Goal: Navigation & Orientation: Find specific page/section

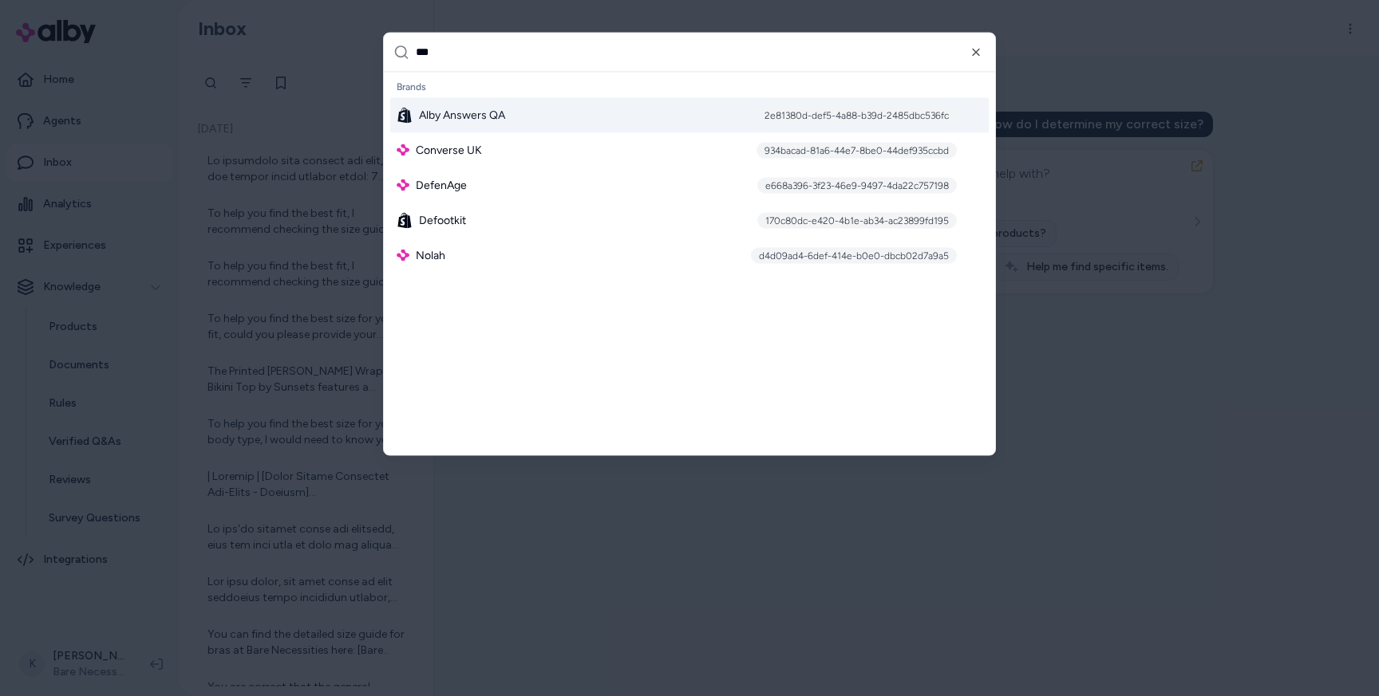
type input "****"
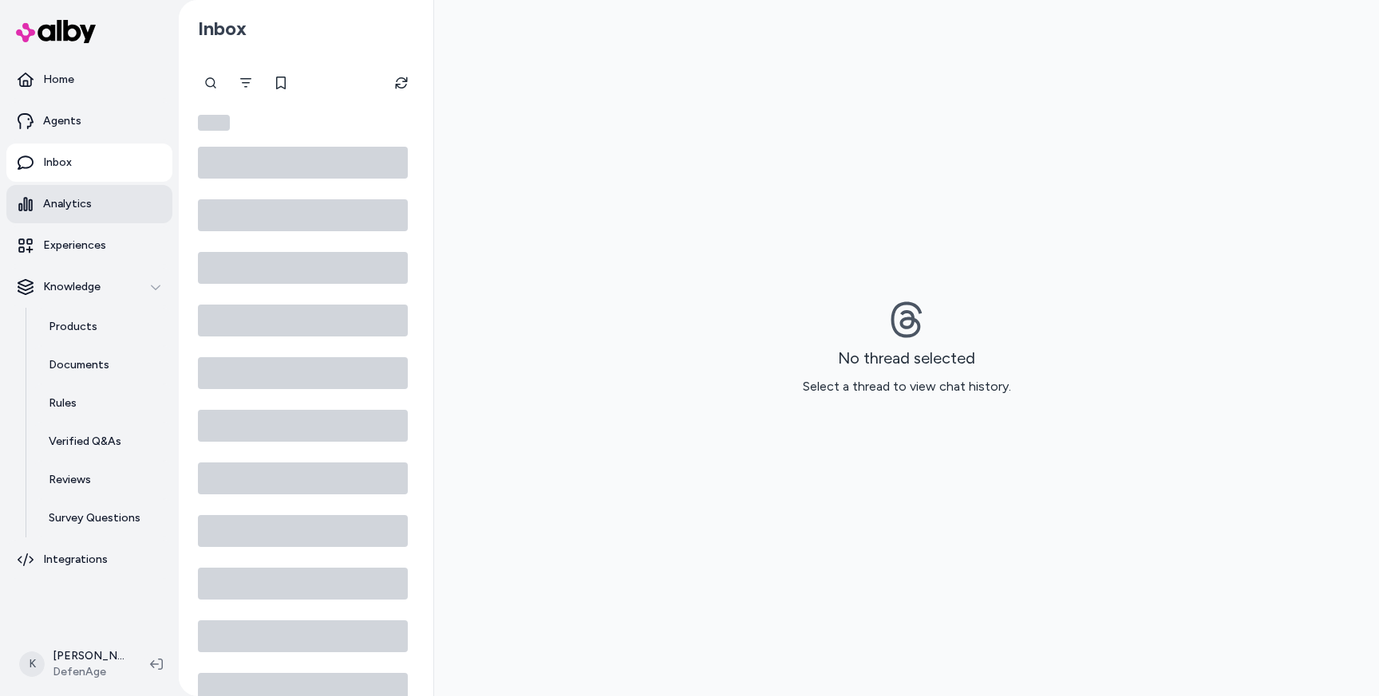
click at [64, 211] on p "Analytics" at bounding box center [67, 204] width 49 height 16
